Goal: Information Seeking & Learning: Learn about a topic

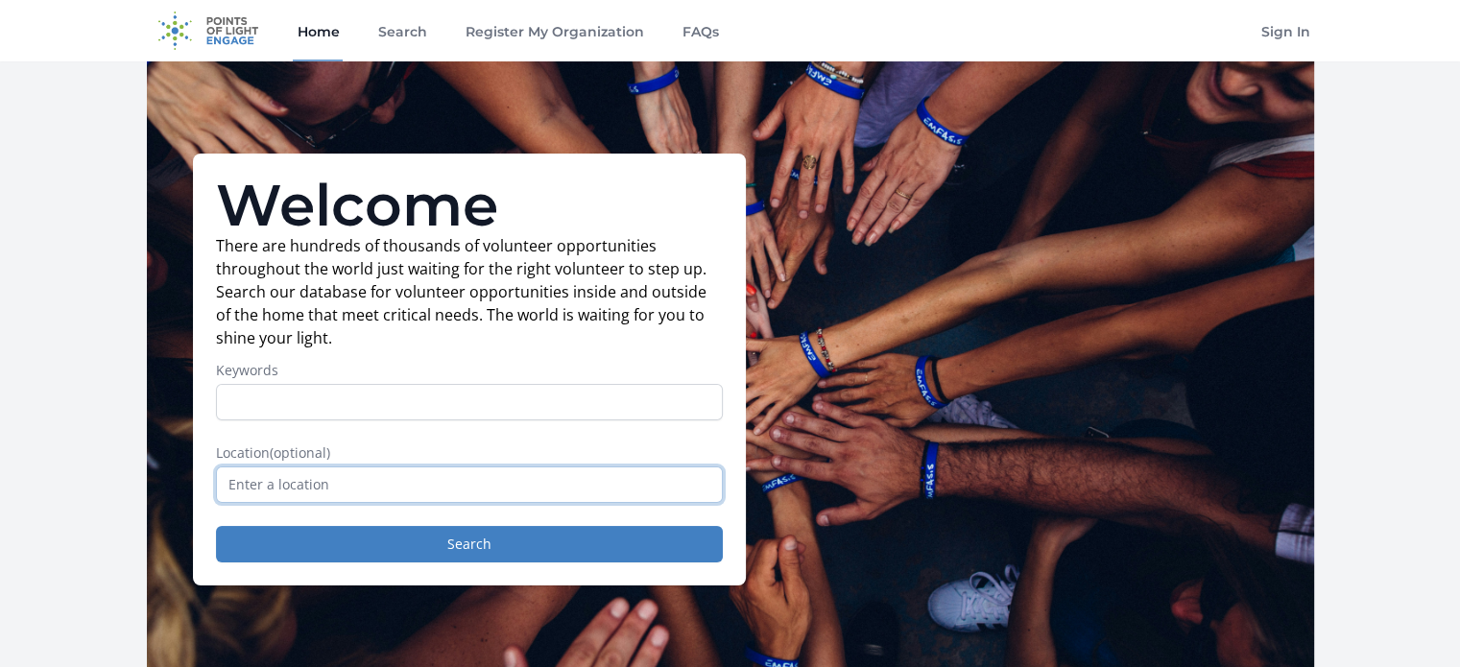
click at [374, 491] on input "text" at bounding box center [469, 485] width 507 height 36
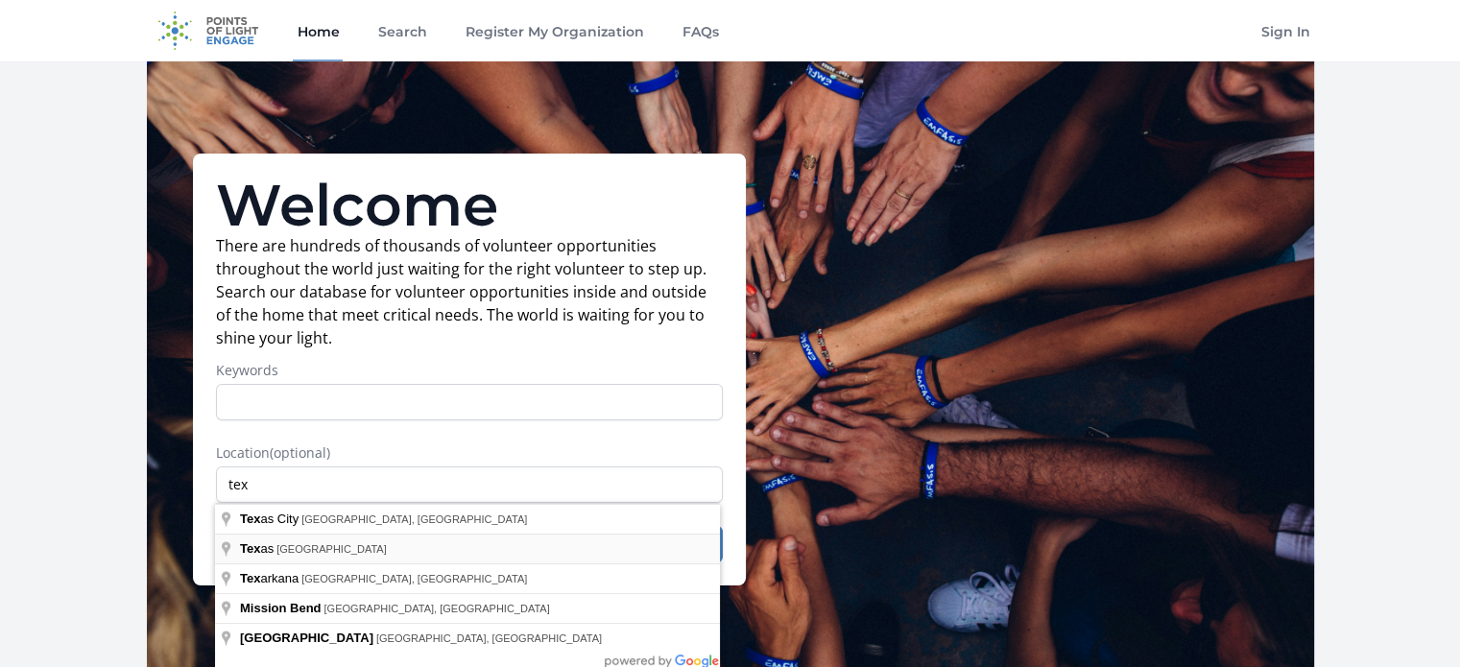
type input "[US_STATE], [GEOGRAPHIC_DATA]"
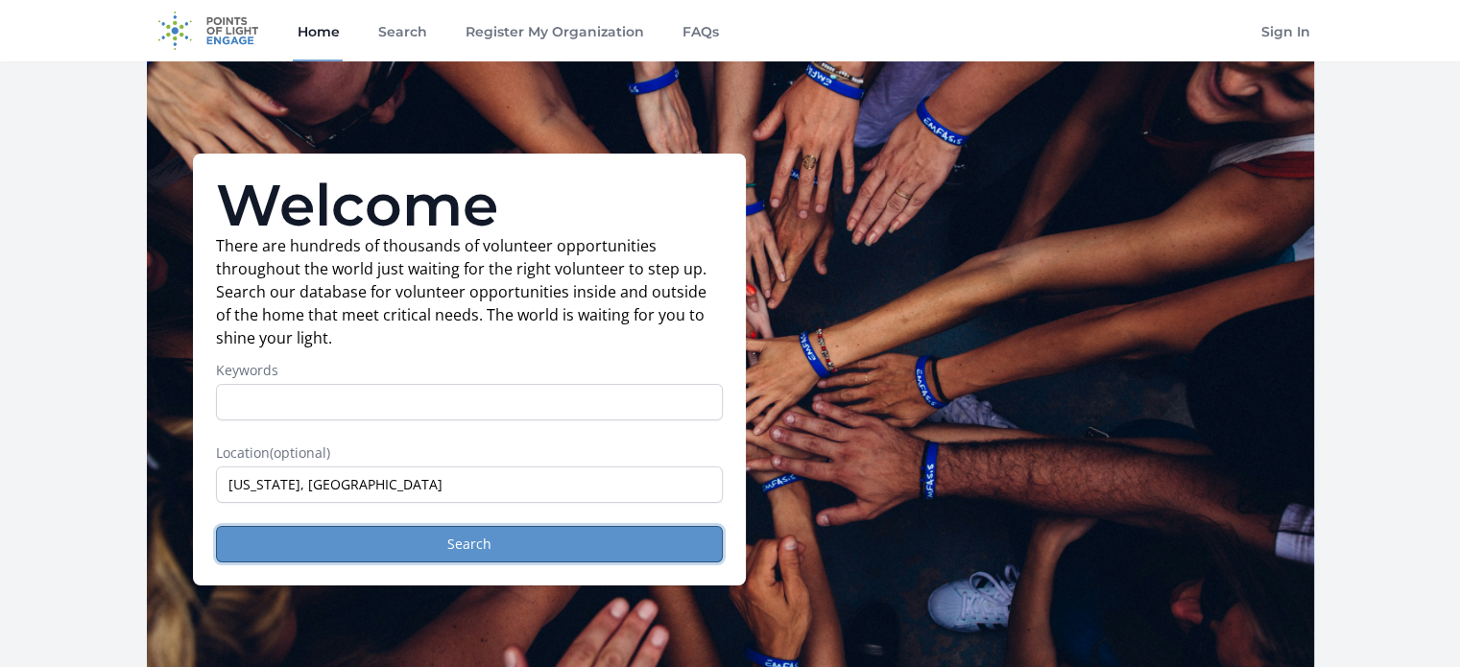
click at [501, 536] on button "Search" at bounding box center [469, 544] width 507 height 36
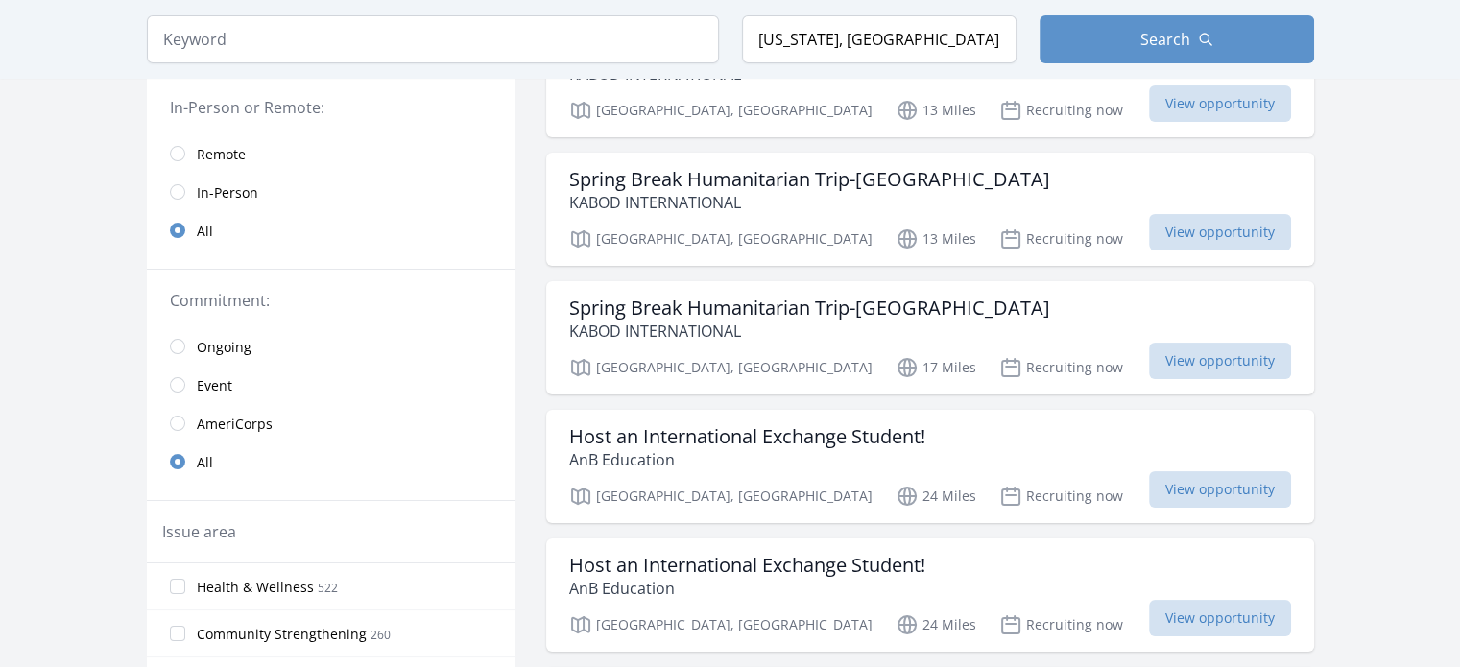
scroll to position [288, 0]
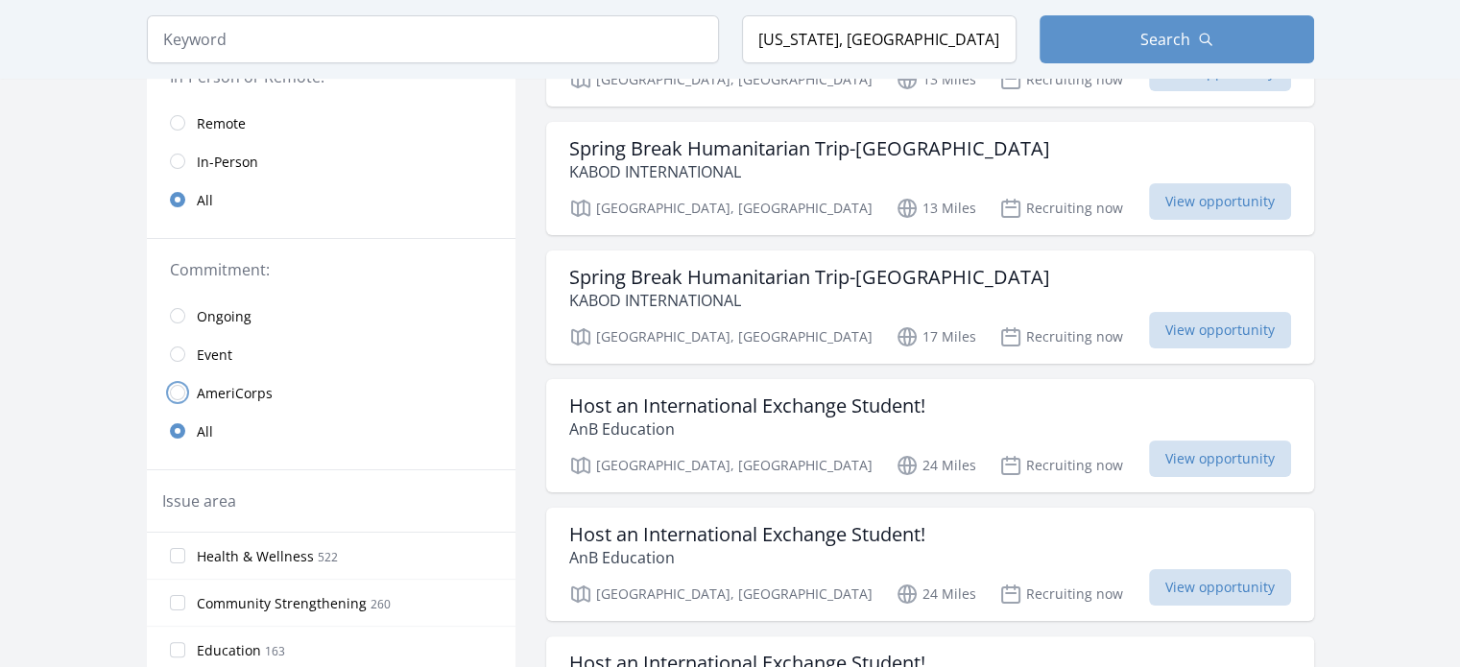
click at [170, 390] on input "radio" at bounding box center [177, 392] width 15 height 15
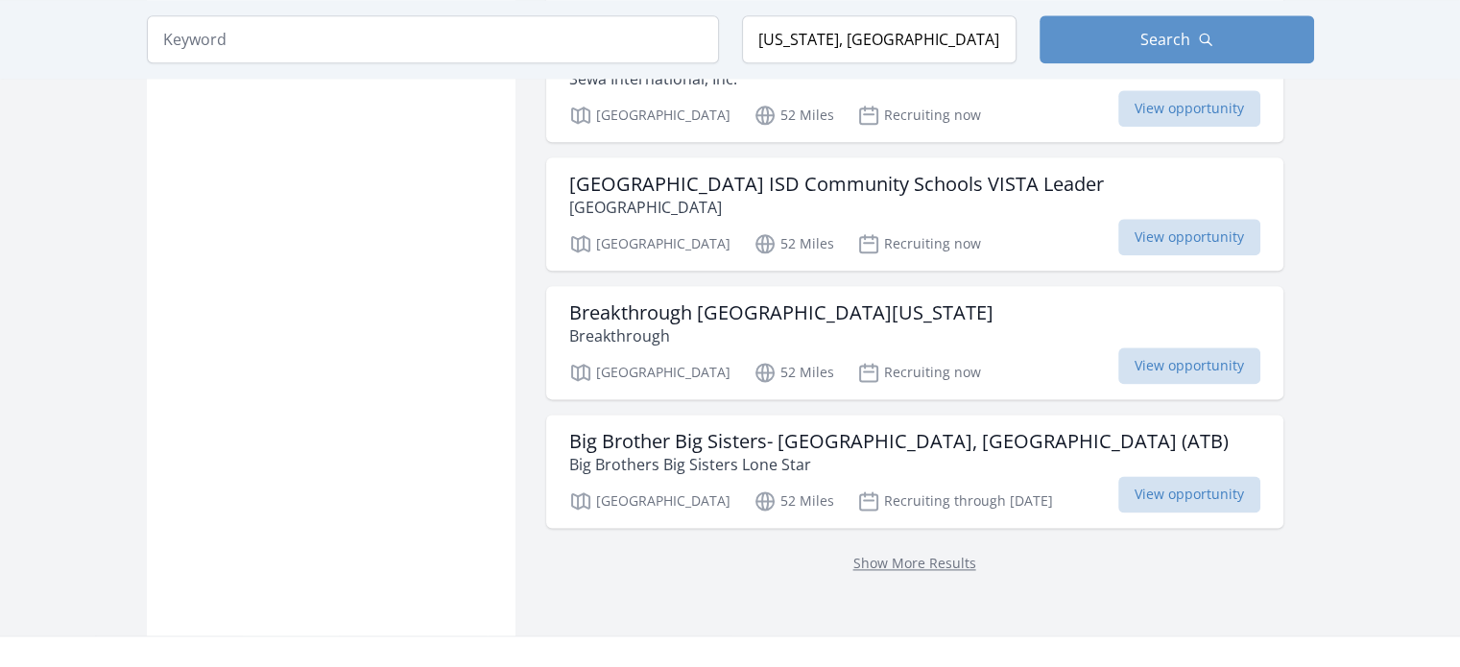
scroll to position [2615, 0]
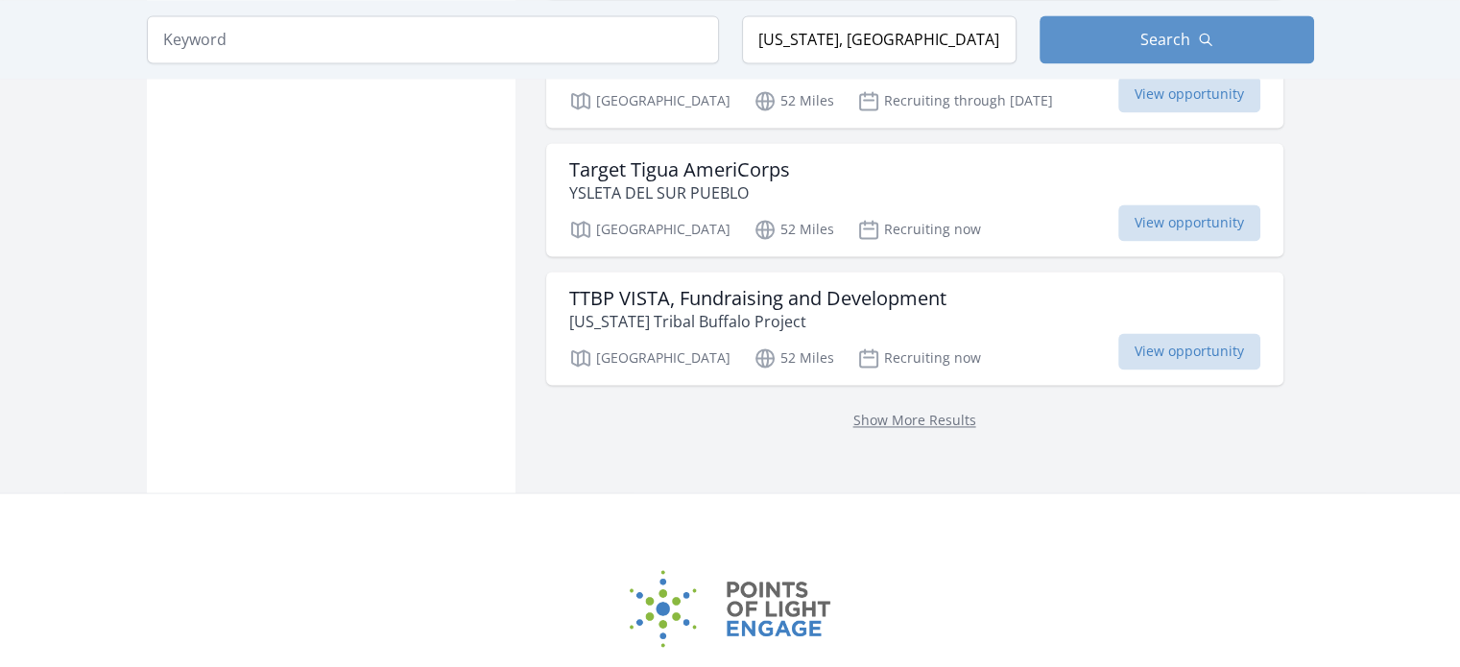
scroll to position [2903, 0]
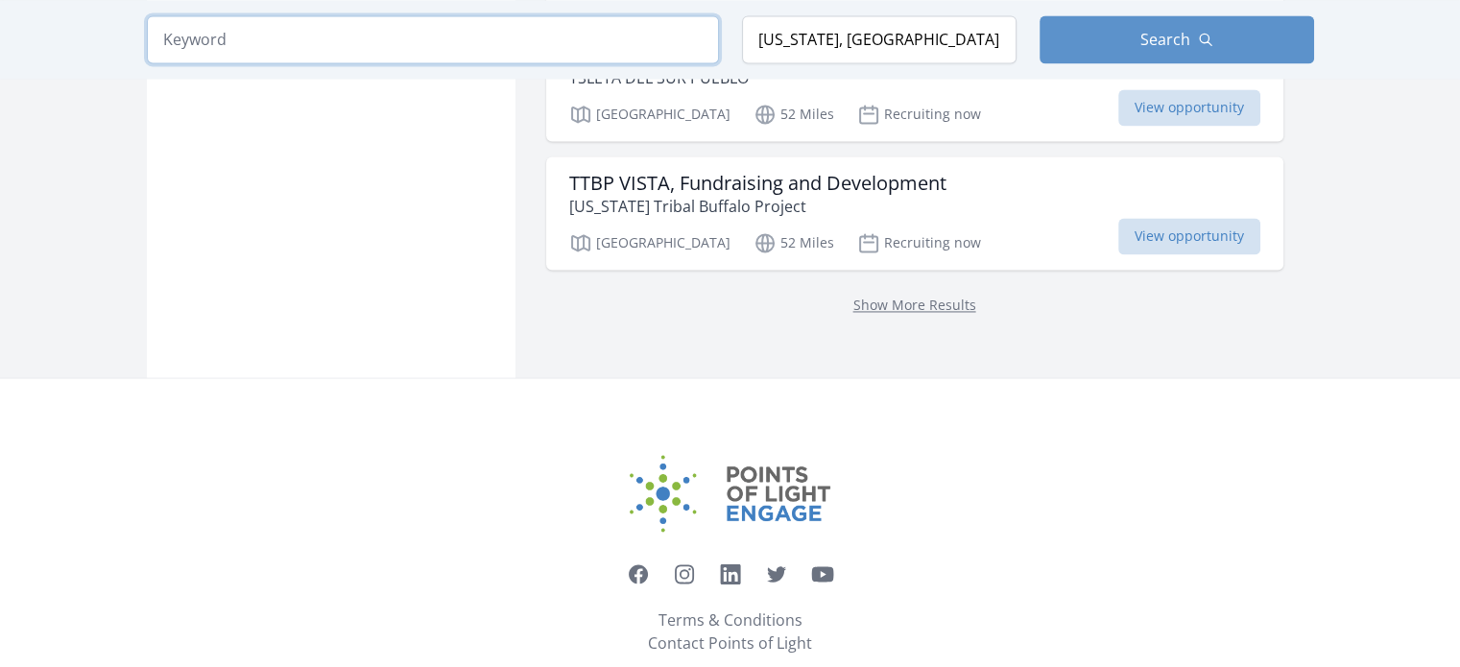
click at [300, 44] on input "search" at bounding box center [433, 39] width 572 height 48
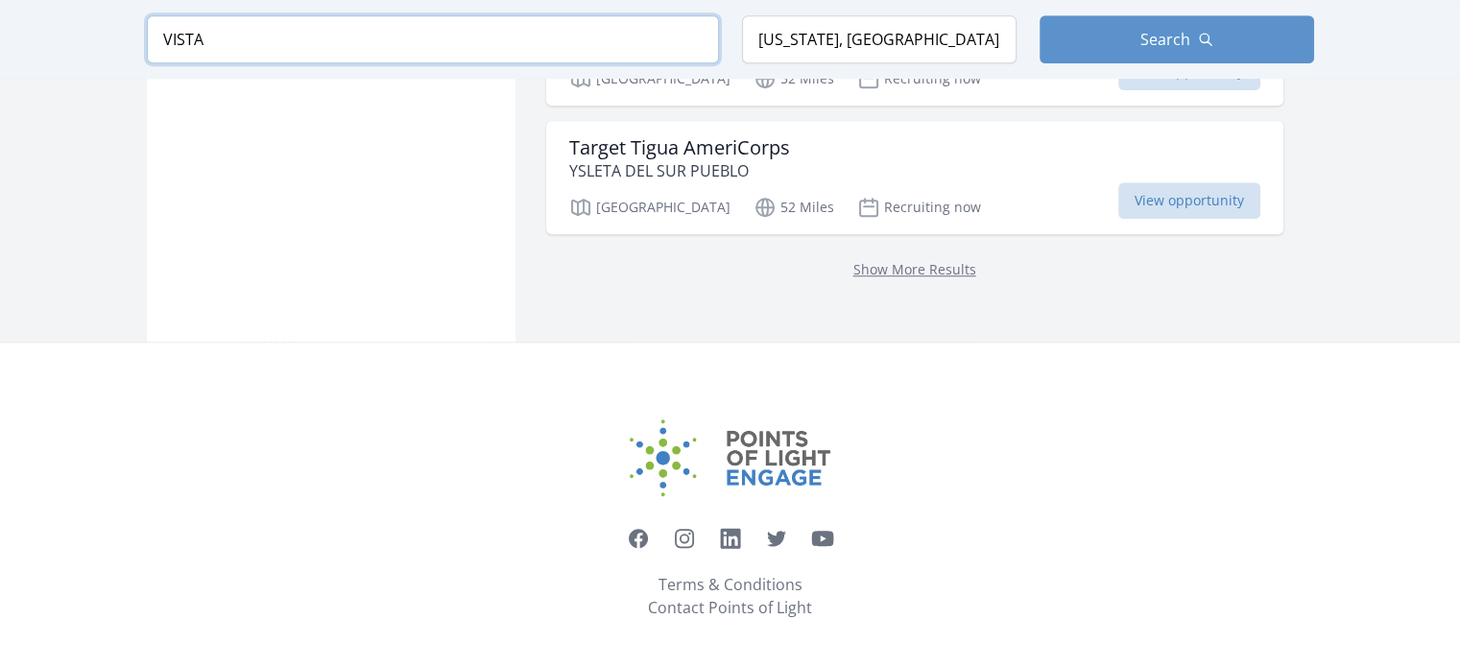
scroll to position [1139, 0]
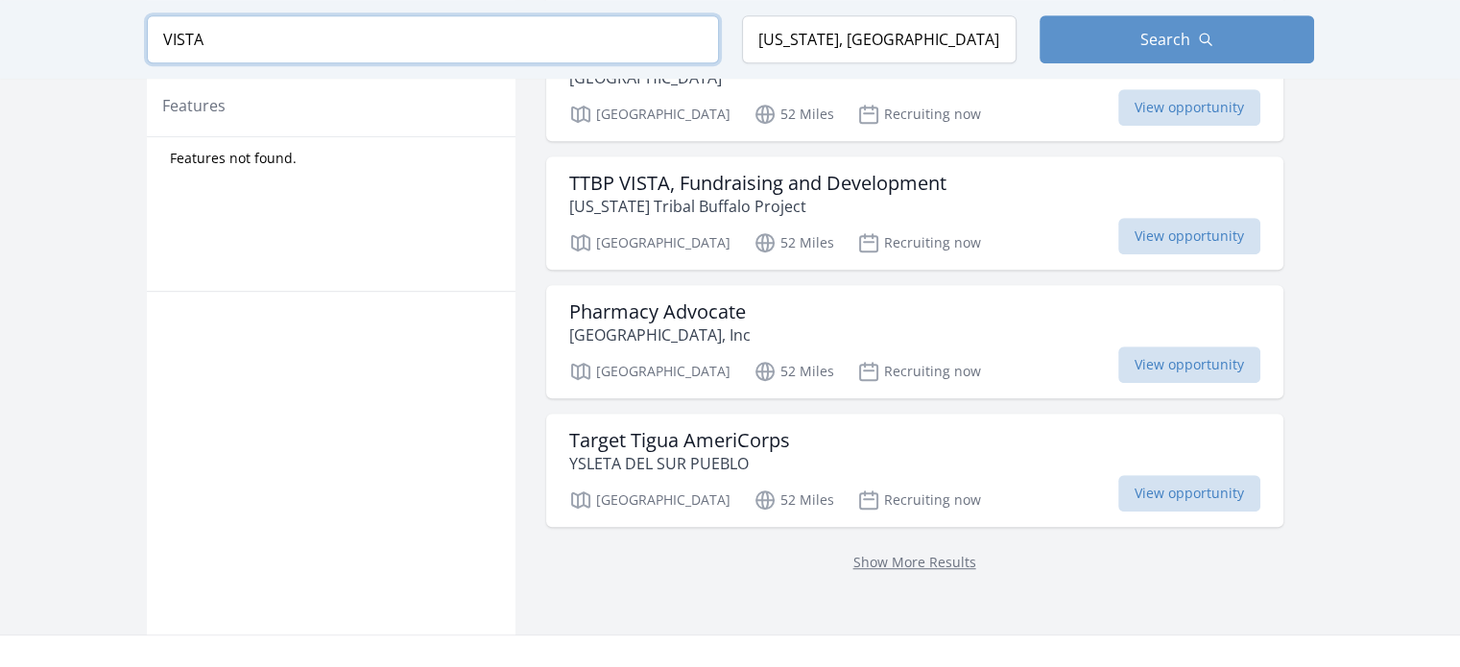
scroll to position [1152, 0]
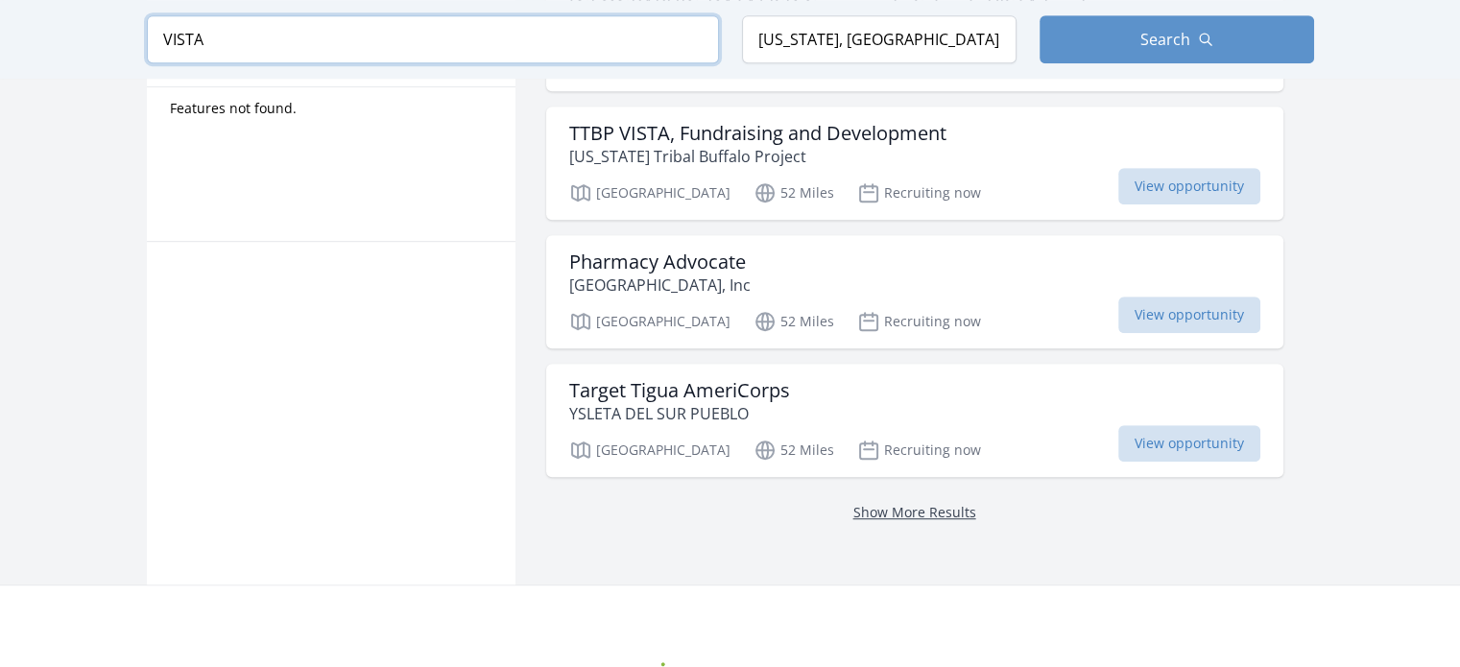
type input "VISTA"
click at [863, 507] on link "Show More Results" at bounding box center [914, 512] width 123 height 18
click at [853, 505] on link "Show More Results" at bounding box center [914, 512] width 123 height 18
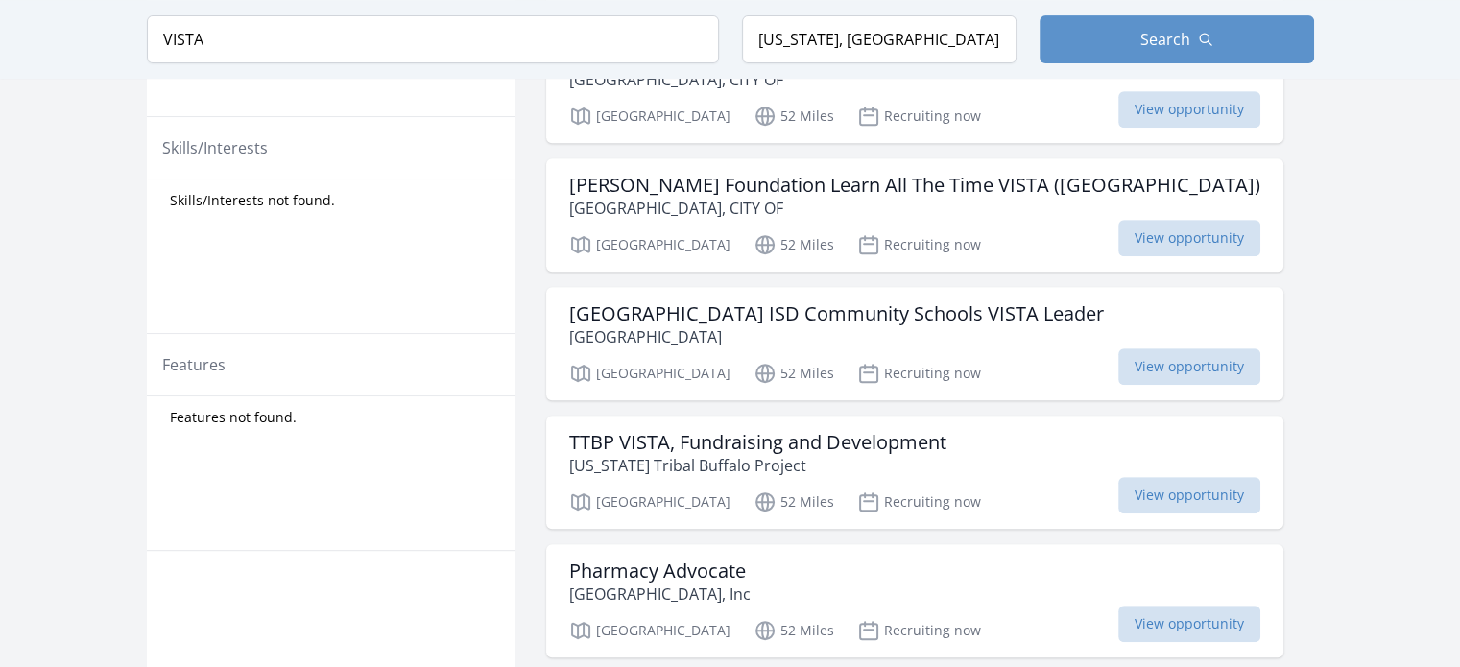
scroll to position [672, 0]
